Goal: Task Accomplishment & Management: Use online tool/utility

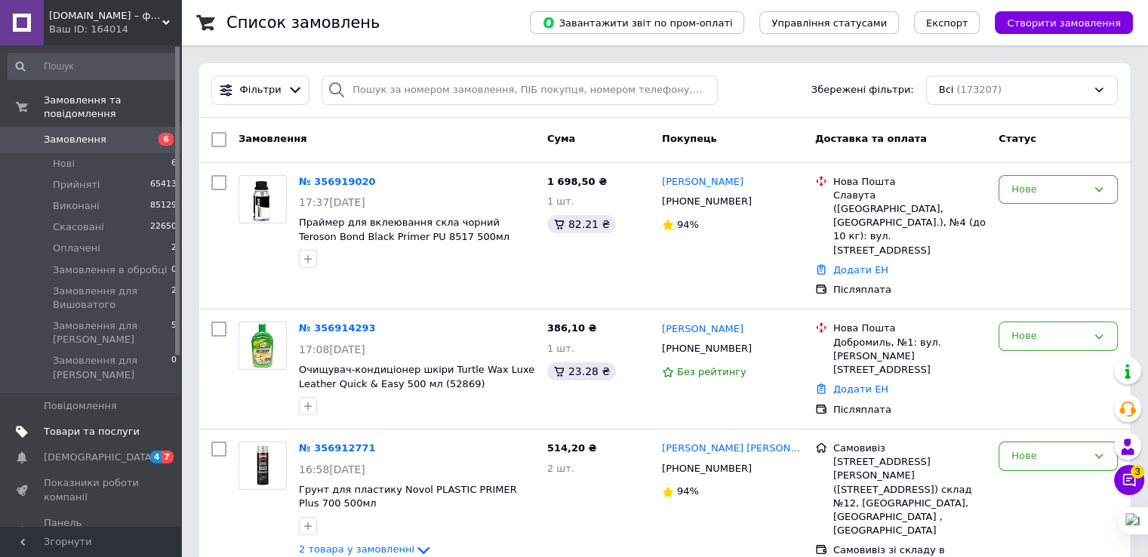
click at [70, 425] on span "Товари та послуги" at bounding box center [92, 432] width 96 height 14
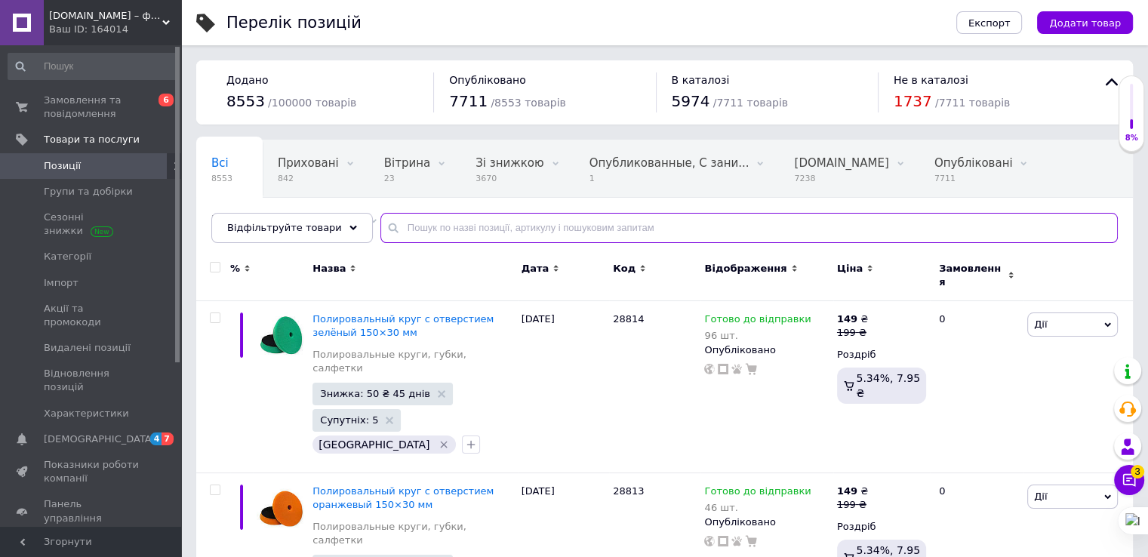
click at [465, 236] on input "text" at bounding box center [748, 228] width 737 height 30
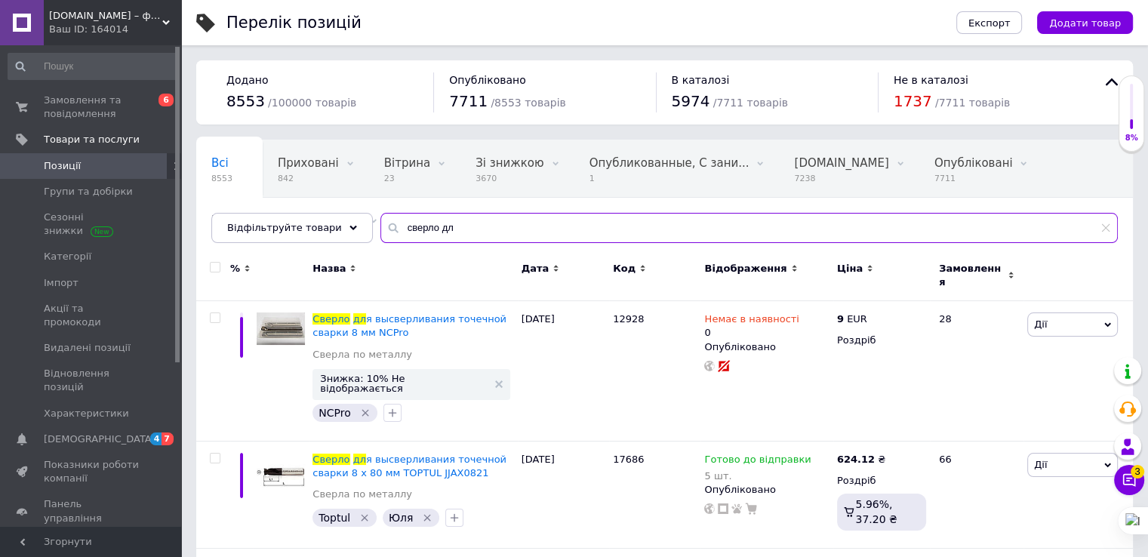
type input "сверло дл"
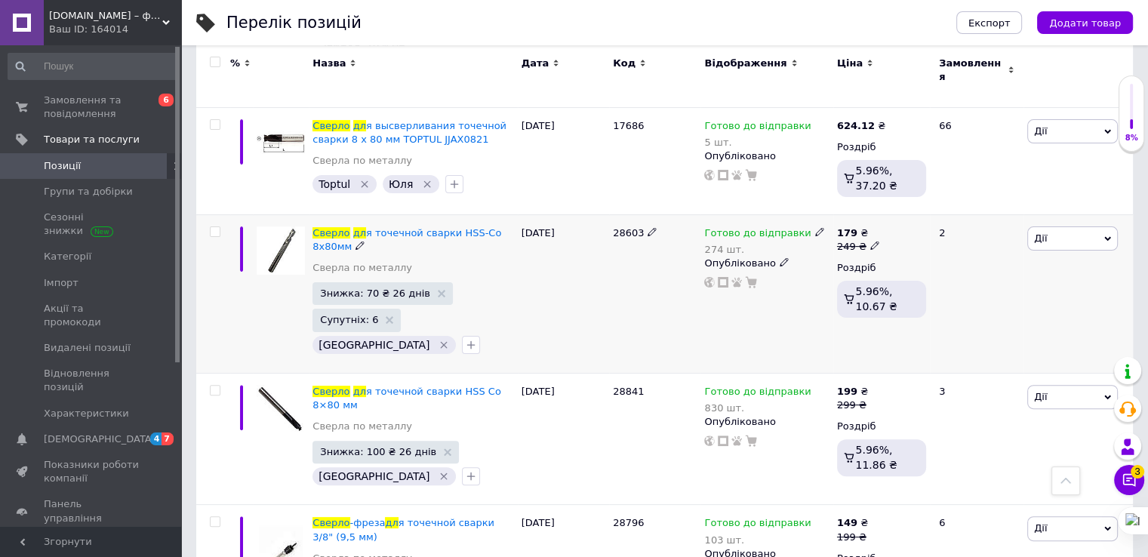
scroll to position [377, 0]
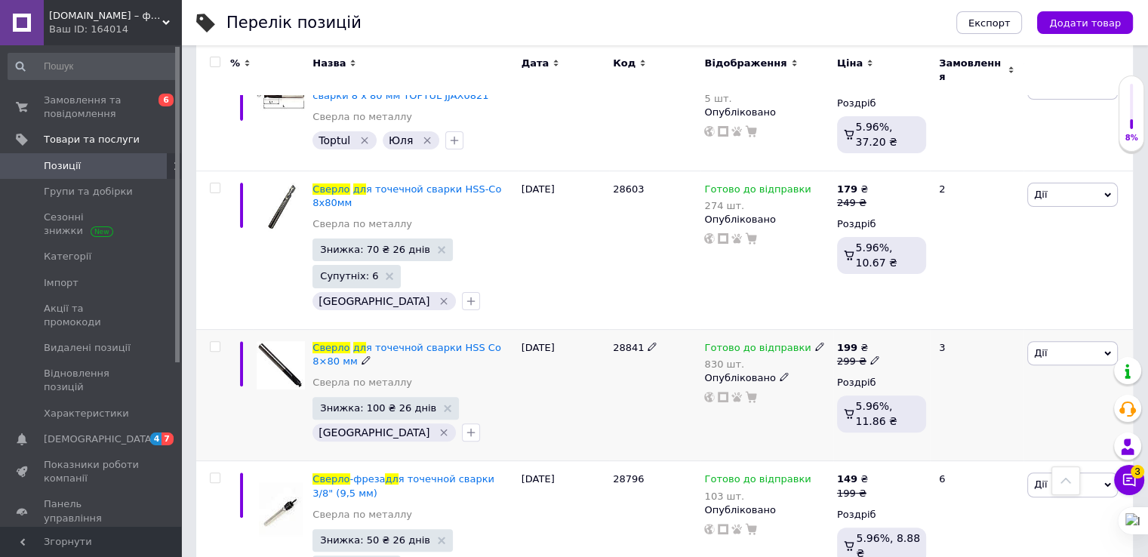
click at [1061, 341] on span "Дії" at bounding box center [1072, 353] width 91 height 24
click at [1007, 414] on li "Копіювати" at bounding box center [1017, 424] width 200 height 21
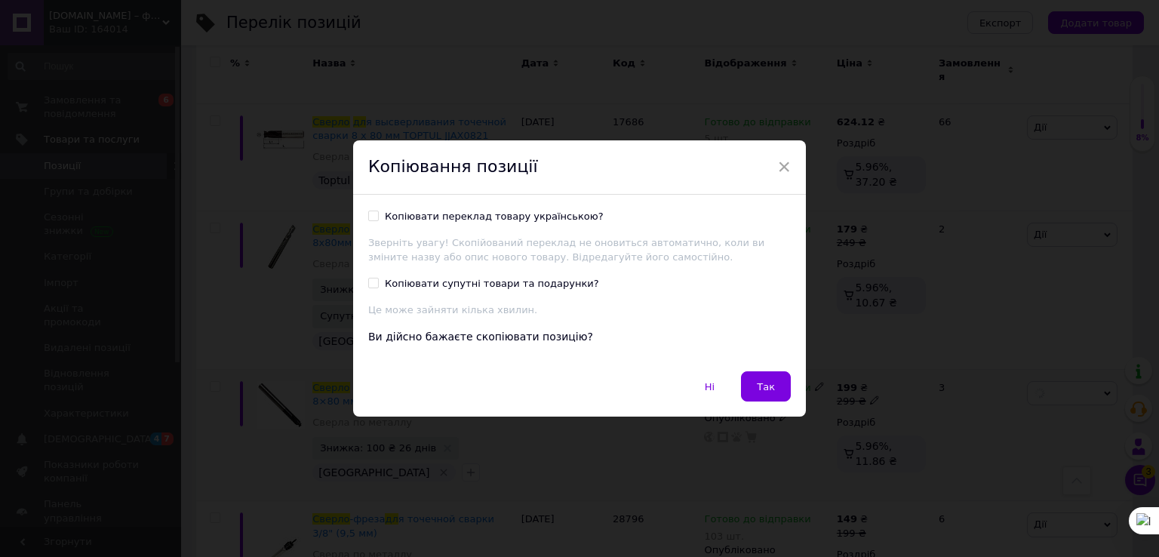
click at [372, 213] on input "Копіювати переклад товару українською?" at bounding box center [373, 216] width 10 height 10
checkbox input "true"
click at [371, 285] on input "Копіювати супутні товари та подарунки?" at bounding box center [373, 283] width 10 height 10
checkbox input "true"
click at [767, 384] on span "Так" at bounding box center [766, 386] width 18 height 11
